Goal: Obtain resource: Obtain resource

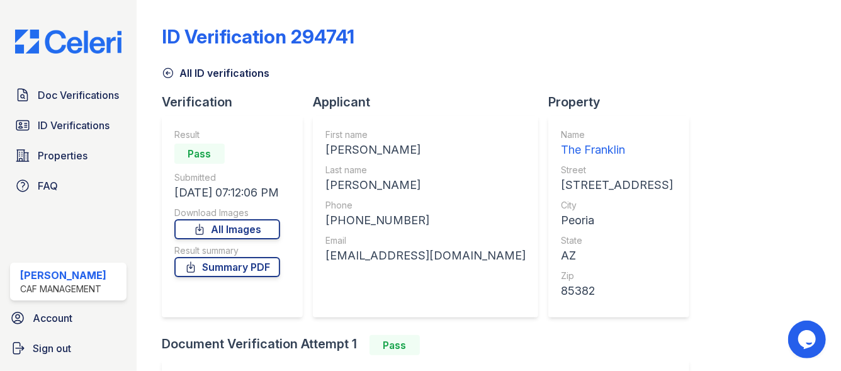
click at [66, 135] on link "ID Verifications" at bounding box center [68, 125] width 116 height 25
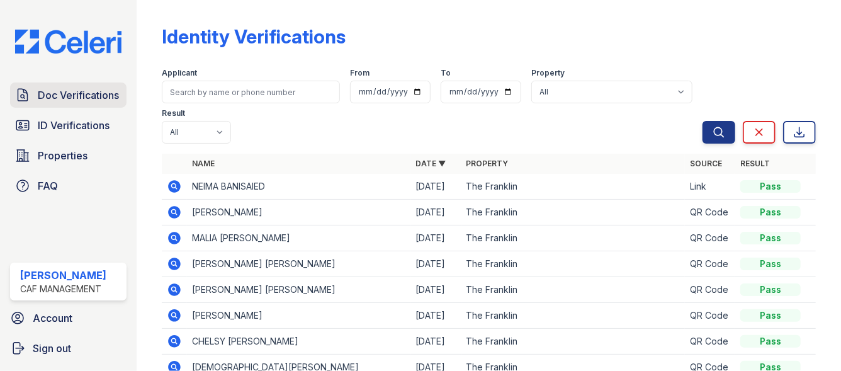
click at [79, 106] on link "Doc Verifications" at bounding box center [68, 94] width 116 height 25
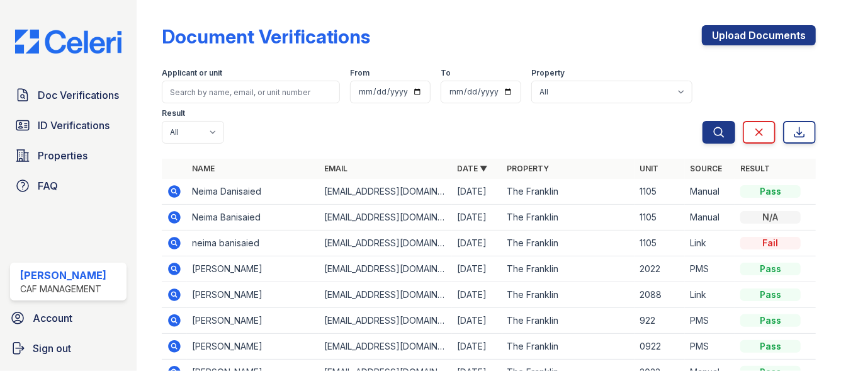
click at [69, 138] on link "ID Verifications" at bounding box center [68, 125] width 116 height 25
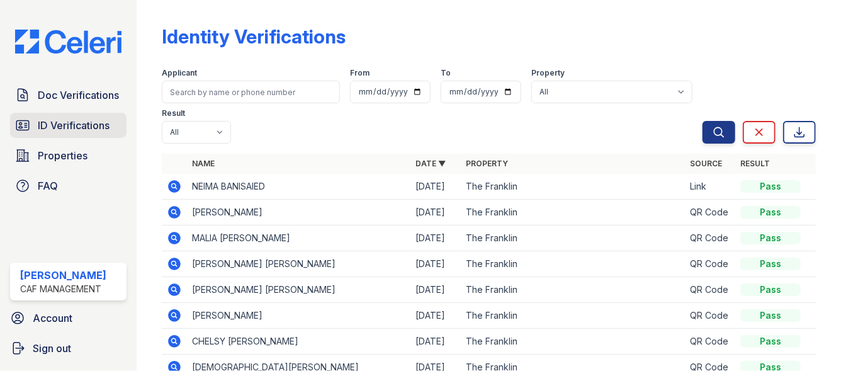
click at [90, 128] on span "ID Verifications" at bounding box center [74, 125] width 72 height 15
click at [174, 188] on icon at bounding box center [174, 186] width 13 height 13
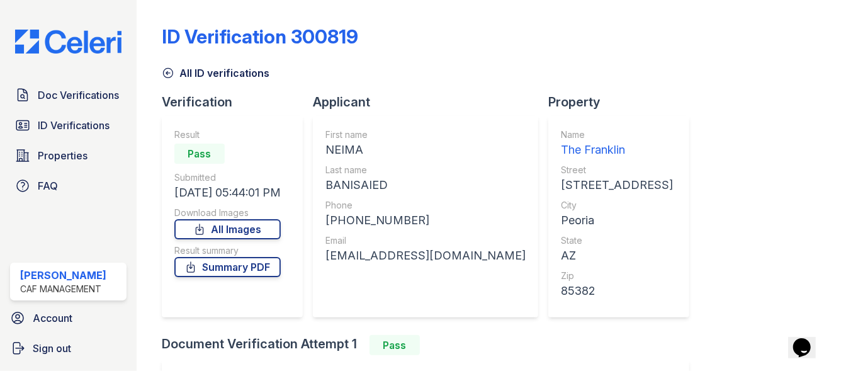
scroll to position [98, 0]
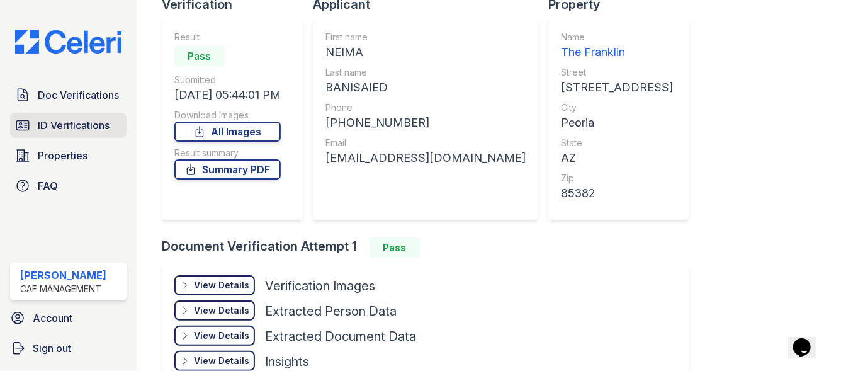
click at [42, 120] on span "ID Verifications" at bounding box center [74, 125] width 72 height 15
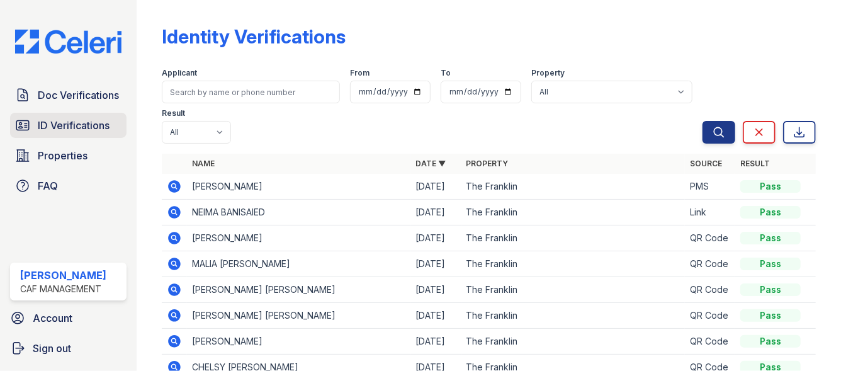
drag, startPoint x: 64, startPoint y: 116, endPoint x: 33, endPoint y: 126, distance: 33.0
click at [33, 126] on link "ID Verifications" at bounding box center [68, 125] width 116 height 25
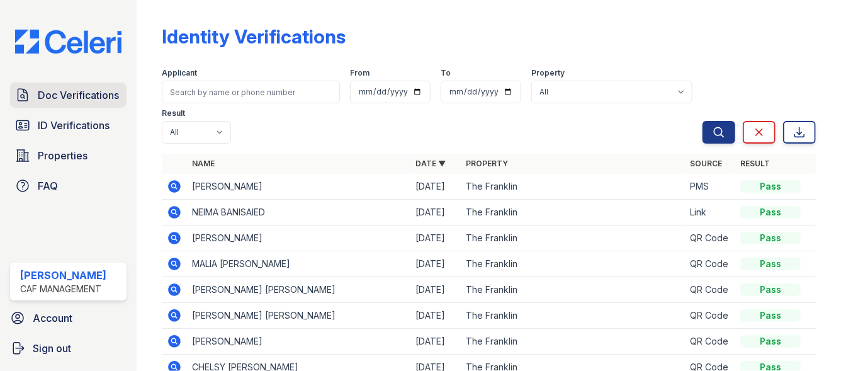
drag, startPoint x: 42, startPoint y: 127, endPoint x: 43, endPoint y: 102, distance: 24.6
click at [43, 102] on span "Doc Verifications" at bounding box center [78, 94] width 81 height 15
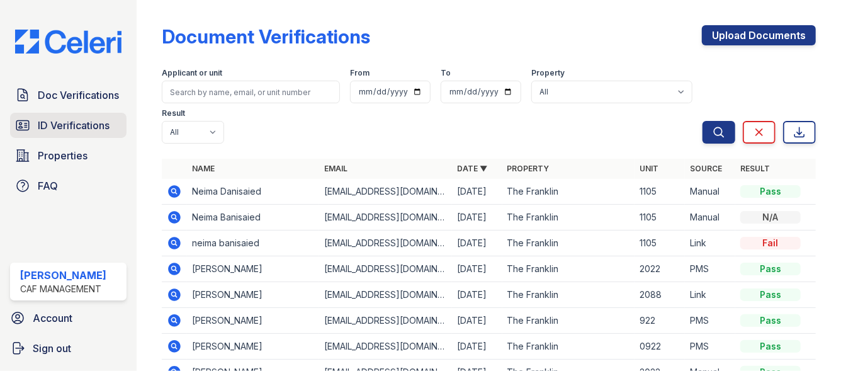
click at [81, 127] on span "ID Verifications" at bounding box center [74, 125] width 72 height 15
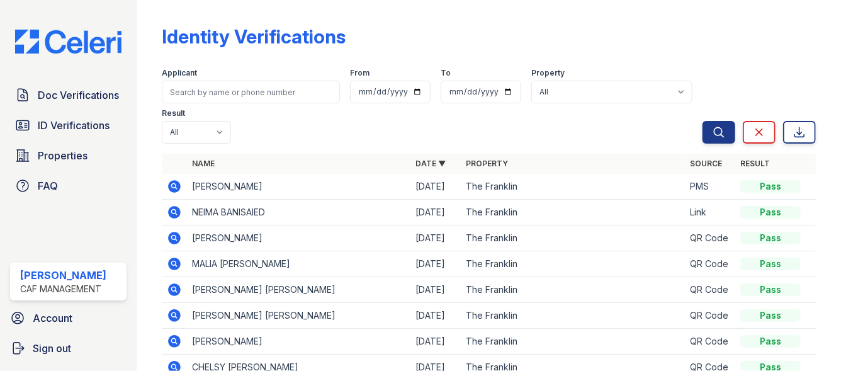
click at [174, 210] on icon at bounding box center [173, 211] width 3 height 3
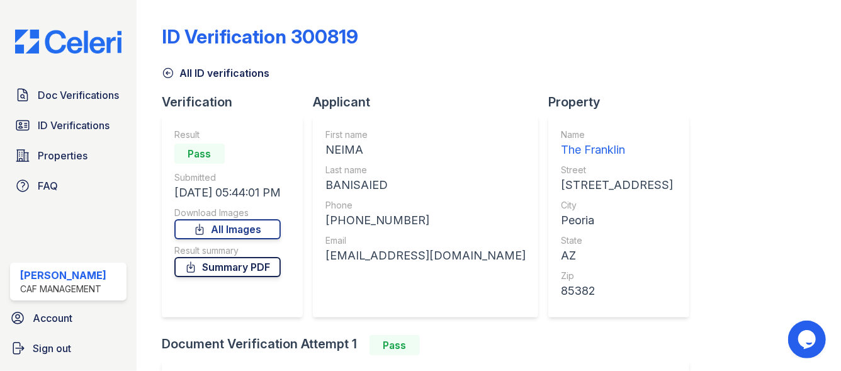
click at [241, 266] on link "Summary PDF" at bounding box center [227, 267] width 106 height 20
click at [63, 99] on span "Doc Verifications" at bounding box center [78, 94] width 81 height 15
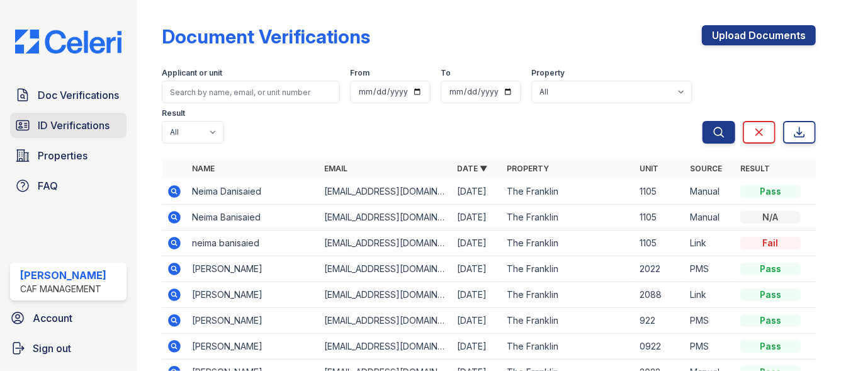
click at [65, 125] on span "ID Verifications" at bounding box center [74, 125] width 72 height 15
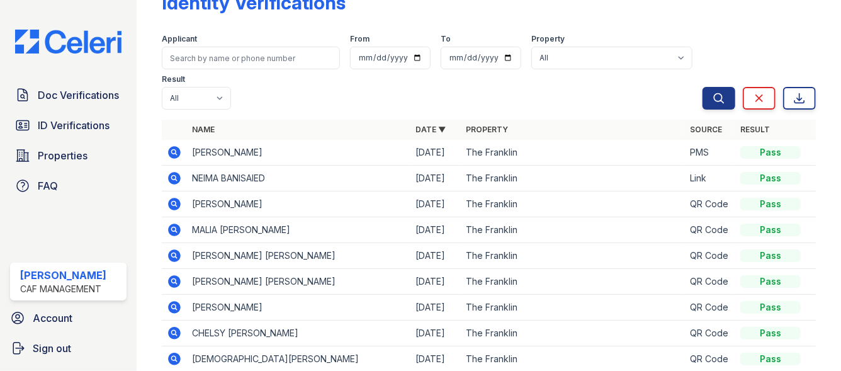
scroll to position [71, 0]
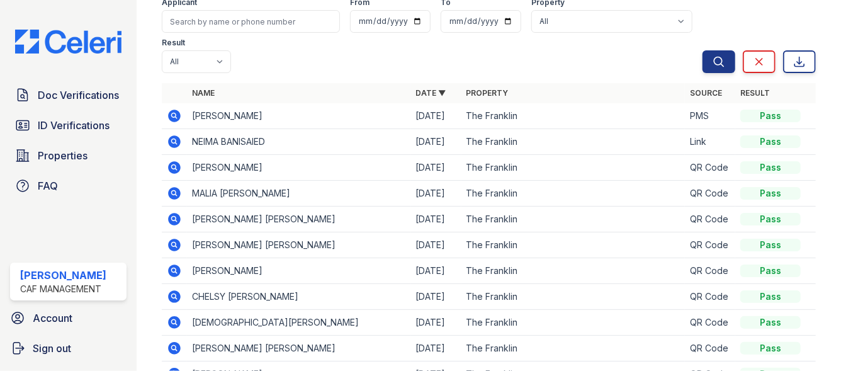
click at [170, 297] on icon at bounding box center [174, 296] width 13 height 13
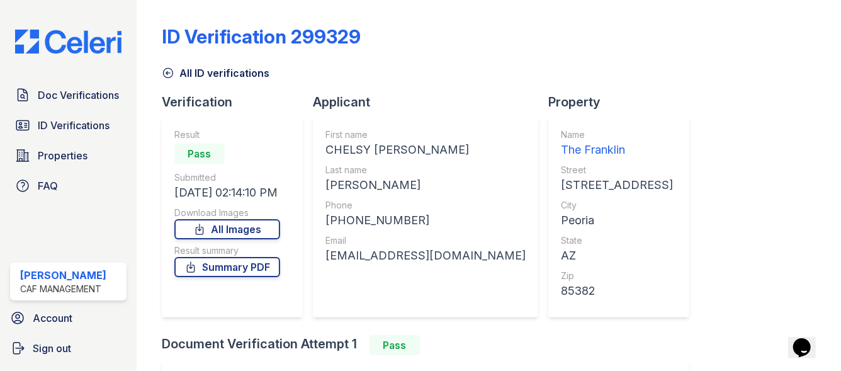
scroll to position [147, 0]
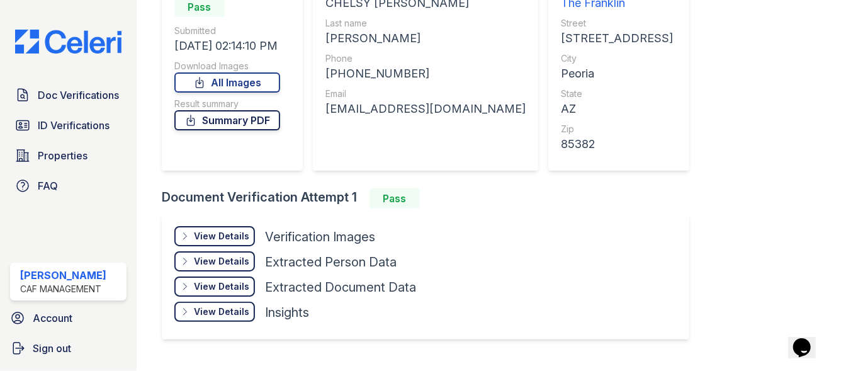
click at [232, 117] on link "Summary PDF" at bounding box center [227, 120] width 106 height 20
